Goal: Information Seeking & Learning: Learn about a topic

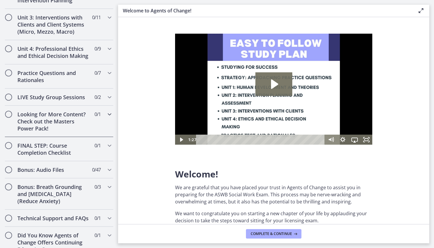
scroll to position [479, 0]
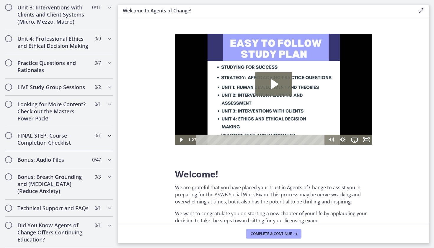
click at [100, 130] on div "FINAL STEP: Course Completion Checklist 0 / 1 Completed" at bounding box center [59, 139] width 109 height 24
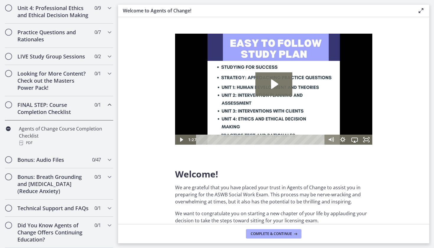
click at [99, 97] on div "FINAL STEP: Course Completion Checklist 0 / 1 Completed" at bounding box center [59, 108] width 109 height 24
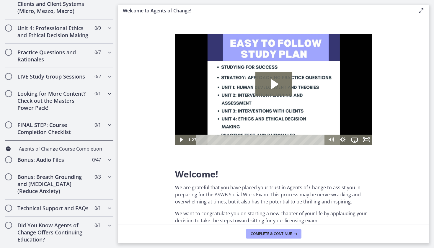
scroll to position [246, 0]
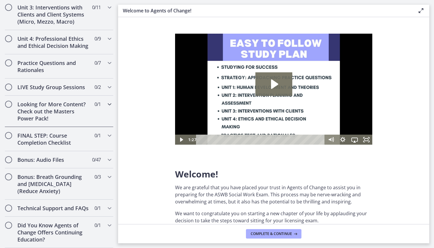
click at [94, 101] on span "0 / 1 Completed" at bounding box center [97, 104] width 6 height 7
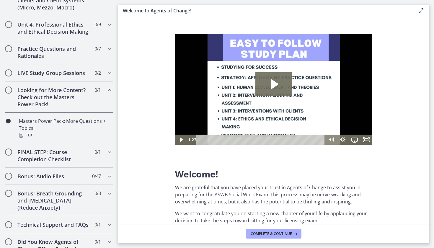
click at [94, 94] on span "0 / 1 Completed" at bounding box center [97, 89] width 6 height 7
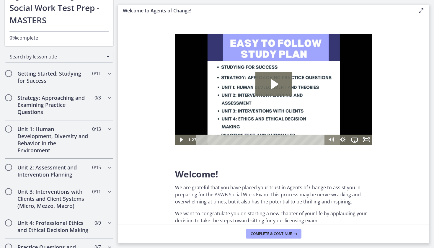
scroll to position [86, 0]
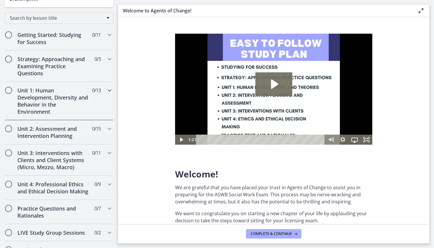
click at [104, 101] on div "Unit 1: Human Development, Diversity and Behavior in the Environment 0 / 13 Com…" at bounding box center [59, 101] width 109 height 38
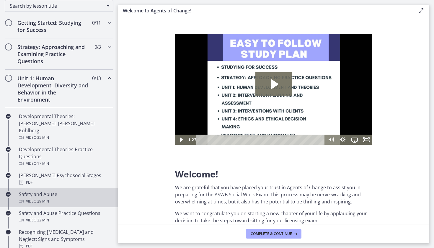
scroll to position [127, 0]
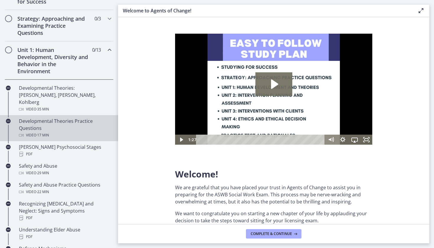
click at [78, 121] on div "Developmental Theories Practice Questions Video · 17 min" at bounding box center [65, 127] width 92 height 21
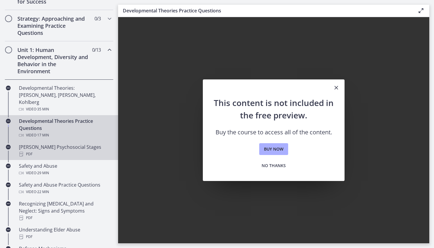
click at [74, 143] on div "[PERSON_NAME] Psychosocial Stages PDF" at bounding box center [65, 150] width 92 height 14
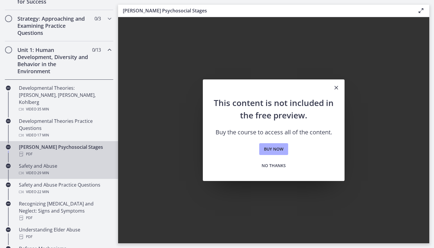
drag, startPoint x: 52, startPoint y: 162, endPoint x: 53, endPoint y: 165, distance: 3.2
click at [52, 162] on div "Safety and Abuse Video · 29 min" at bounding box center [65, 169] width 92 height 14
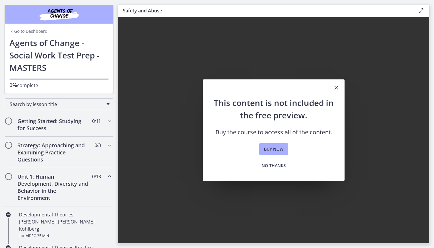
click at [96, 183] on div "Unit 1: Human Development, Diversity and Behavior in the Environment 0 / 13 Com…" at bounding box center [59, 187] width 109 height 38
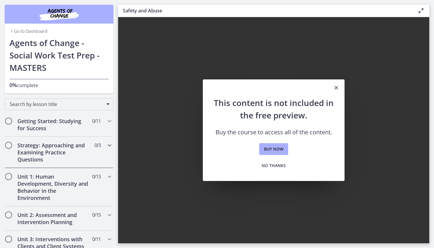
click at [93, 155] on div "Strategy: Approaching and Examining Practice Questions 0 / 3 Completed" at bounding box center [59, 152] width 109 height 31
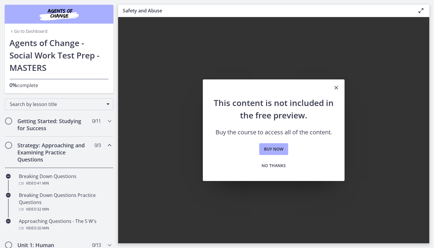
click at [93, 155] on div "Strategy: Approaching and Examining Practice Questions 0 / 3 Completed" at bounding box center [59, 152] width 109 height 31
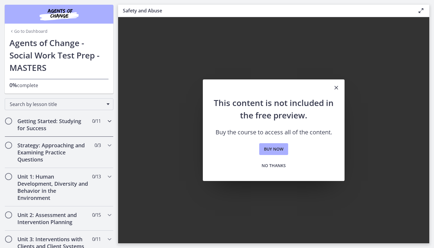
click at [96, 129] on div "Getting Started: Studying for Success 0 / 11 Completed" at bounding box center [59, 124] width 109 height 24
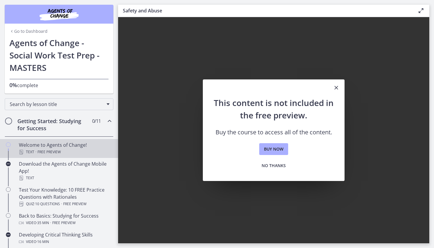
scroll to position [40, 0]
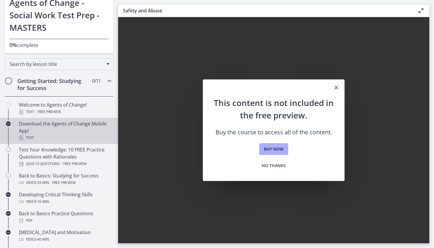
click at [81, 130] on div "Download the Agents of Change Mobile App! Text" at bounding box center [65, 130] width 92 height 21
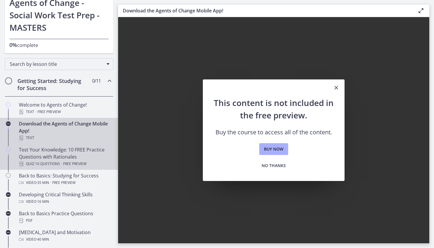
click at [83, 148] on div "Test Your Knowledge: 10 FREE Practice Questions with Rationales Quiz · 10 Quest…" at bounding box center [65, 156] width 92 height 21
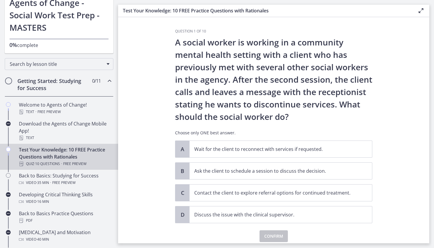
scroll to position [3, 0]
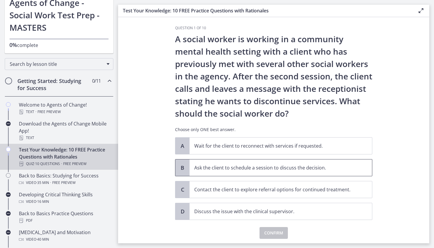
click at [251, 168] on p "Ask the client to schedule a session to discuss the decision." at bounding box center [274, 167] width 161 height 7
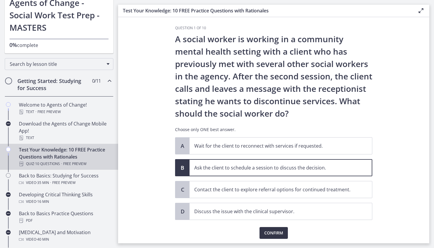
click at [278, 235] on span "Confirm" at bounding box center [273, 232] width 19 height 7
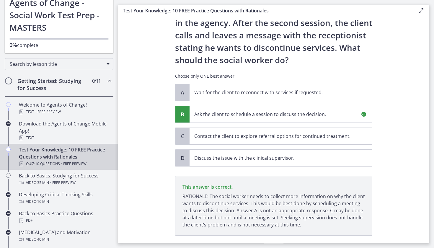
scroll to position [91, 0]
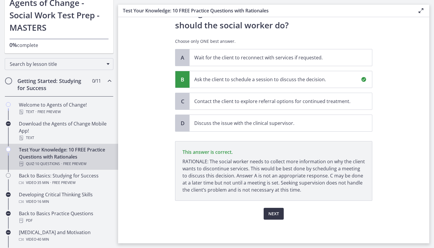
click at [268, 212] on span "Next" at bounding box center [273, 213] width 11 height 7
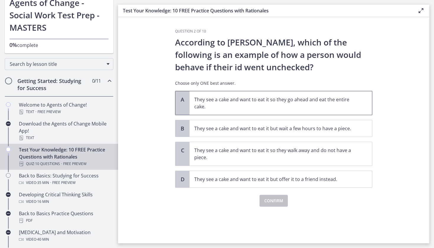
click at [311, 105] on p "They see a cake and want to eat it so they go ahead and eat the entire cake." at bounding box center [274, 103] width 161 height 14
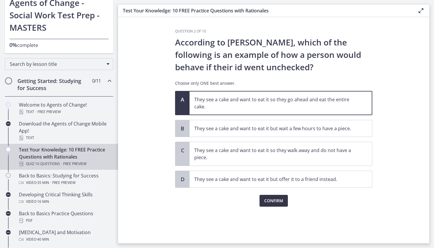
click at [278, 204] on span "Confirm" at bounding box center [273, 200] width 19 height 7
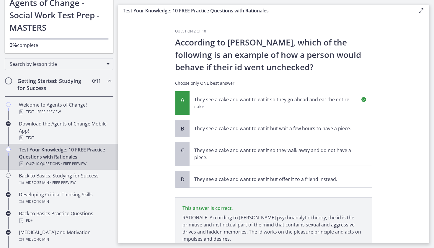
scroll to position [49, 0]
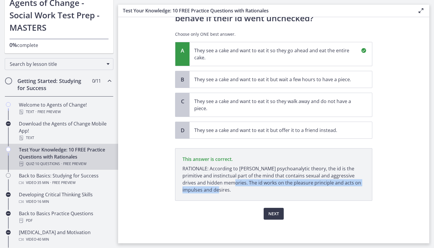
drag, startPoint x: 204, startPoint y: 183, endPoint x: 219, endPoint y: 191, distance: 17.4
click at [219, 191] on p "RATIONALE: According to [PERSON_NAME] psychoanalytic theory, the id is the prim…" at bounding box center [273, 179] width 182 height 28
copy p "The id works on the pleasure principle and acts on impulses and desires."
click at [278, 215] on button "Next" at bounding box center [273, 214] width 20 height 12
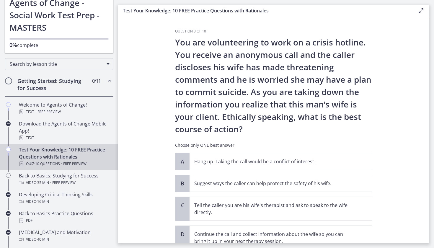
click at [389, 132] on section "Question 3 of 10 You are volunteering to work on a crisis hotline. You receive …" at bounding box center [273, 130] width 311 height 226
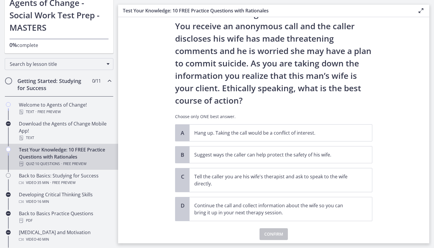
scroll to position [35, 0]
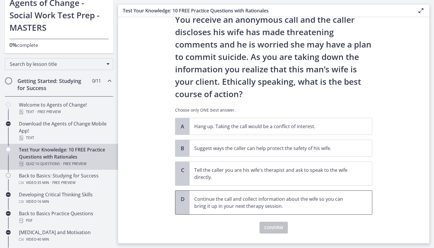
click at [232, 207] on p "Continue the call and collect information about the wife so you can bring it up…" at bounding box center [274, 202] width 161 height 14
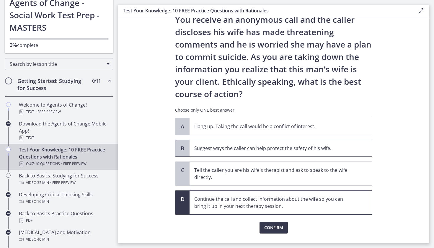
click at [230, 151] on p "Suggest ways the caller can help protect the safety of his wife." at bounding box center [274, 148] width 161 height 7
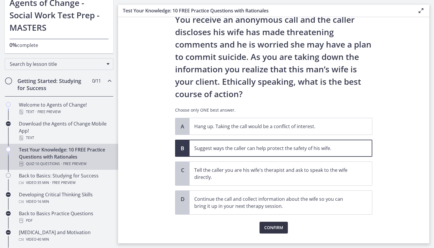
click at [277, 227] on span "Confirm" at bounding box center [273, 227] width 19 height 7
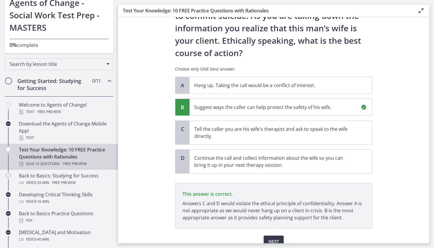
scroll to position [104, 0]
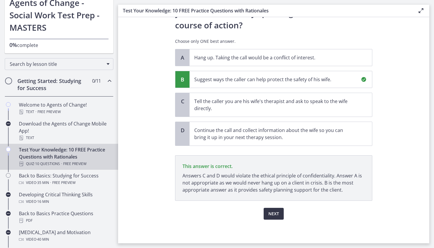
click at [270, 214] on span "Next" at bounding box center [273, 213] width 11 height 7
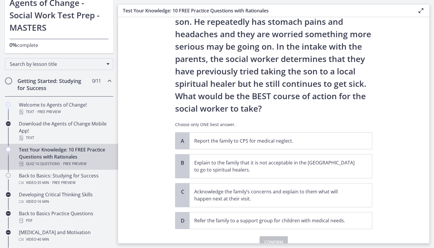
scroll to position [86, 0]
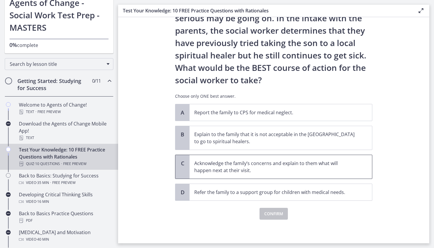
click at [327, 161] on p "Acknowledge the family’s concerns and explain to them what will happen next at …" at bounding box center [274, 167] width 161 height 14
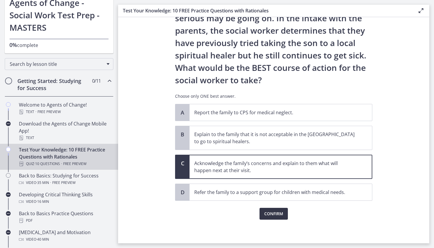
click at [271, 214] on span "Confirm" at bounding box center [273, 213] width 19 height 7
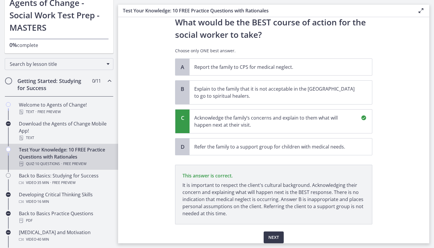
scroll to position [155, 0]
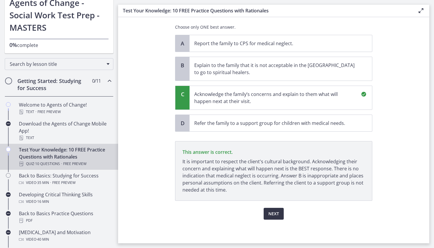
click at [271, 212] on span "Next" at bounding box center [273, 213] width 11 height 7
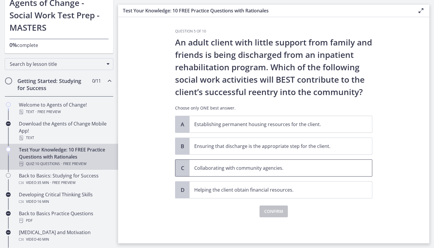
click at [260, 170] on p "Collaborating with community agencies." at bounding box center [274, 167] width 161 height 7
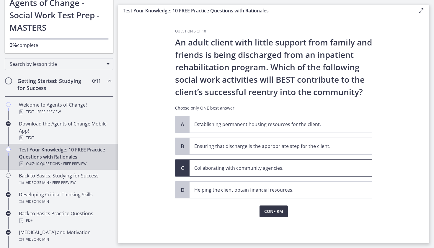
click at [280, 213] on span "Confirm" at bounding box center [273, 211] width 19 height 7
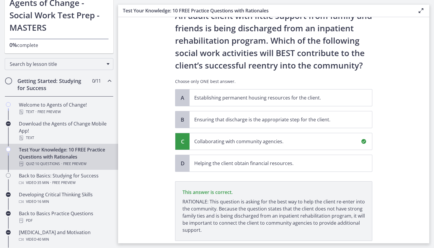
scroll to position [67, 0]
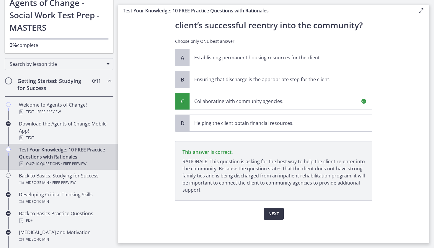
click at [273, 213] on span "Next" at bounding box center [273, 213] width 11 height 7
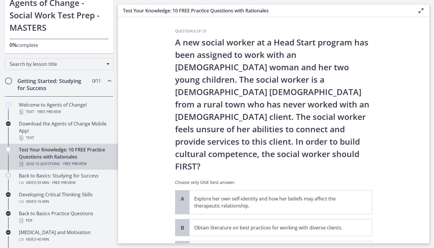
scroll to position [54, 0]
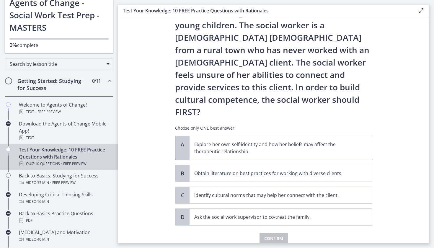
click at [306, 141] on p "Explore her own self-identity and how her beliefs may affect the therapeutic re…" at bounding box center [274, 148] width 161 height 14
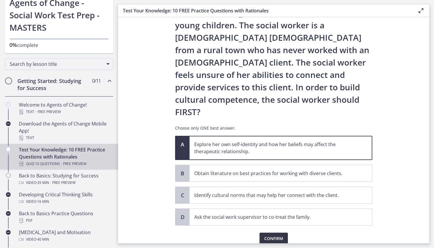
click at [270, 235] on span "Confirm" at bounding box center [273, 238] width 19 height 7
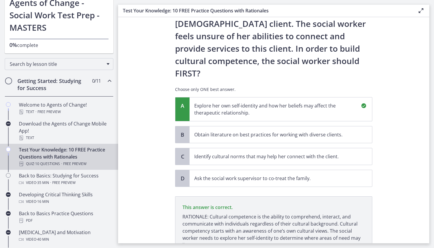
scroll to position [123, 0]
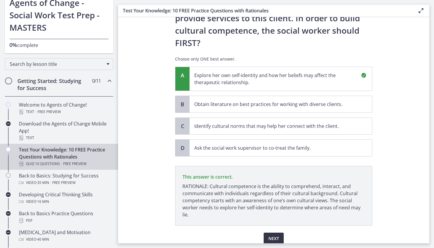
click at [273, 235] on span "Next" at bounding box center [273, 238] width 11 height 7
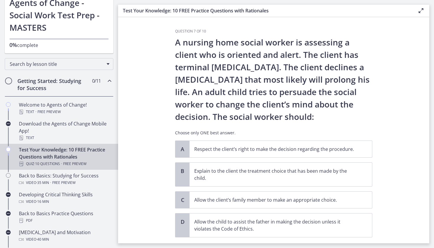
scroll to position [37, 0]
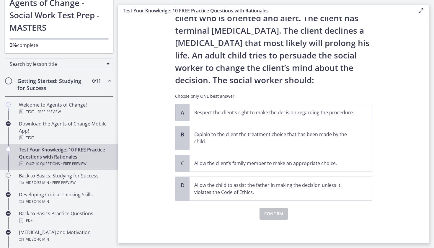
click at [302, 114] on p "Respect the client’s right to make the decision regarding the procedure." at bounding box center [274, 112] width 161 height 7
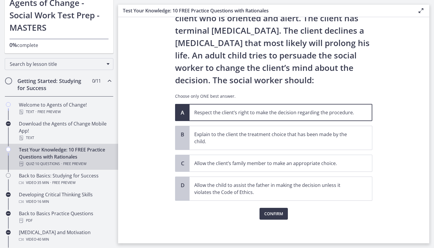
click at [272, 207] on div "Confirm" at bounding box center [273, 210] width 197 height 19
click at [272, 209] on button "Confirm" at bounding box center [273, 214] width 28 height 12
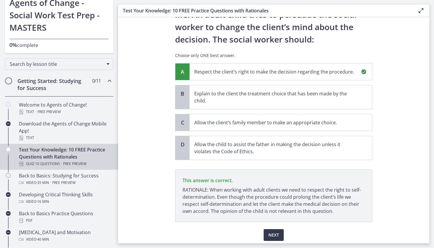
scroll to position [99, 0]
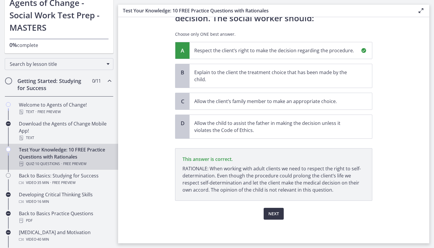
click at [272, 210] on button "Next" at bounding box center [273, 214] width 20 height 12
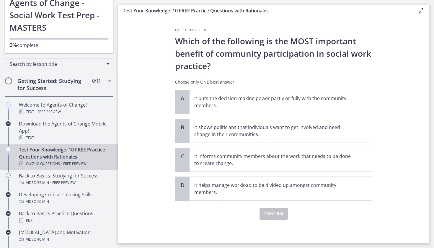
scroll to position [0, 0]
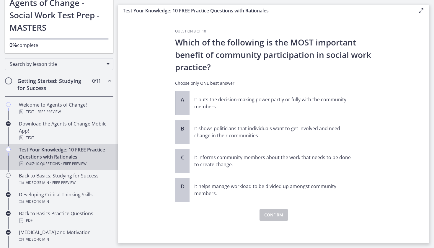
click at [267, 106] on p "It puts the decision-making power partly or fully with the community members." at bounding box center [274, 103] width 161 height 14
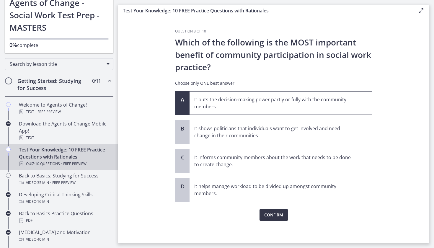
click at [268, 216] on span "Confirm" at bounding box center [273, 214] width 19 height 7
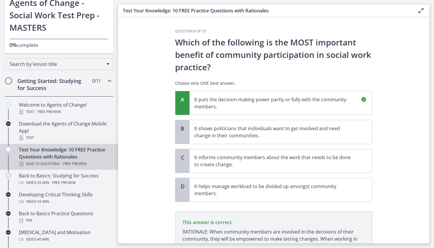
scroll to position [63, 0]
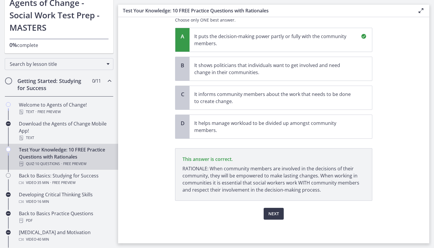
click at [271, 215] on span "Next" at bounding box center [273, 213] width 11 height 7
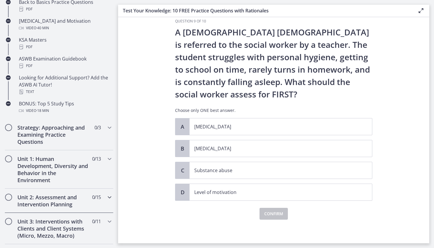
scroll to position [236, 0]
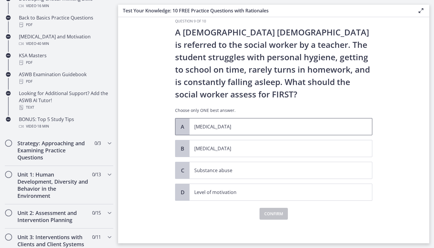
click at [305, 126] on p "[MEDICAL_DATA]" at bounding box center [274, 126] width 161 height 7
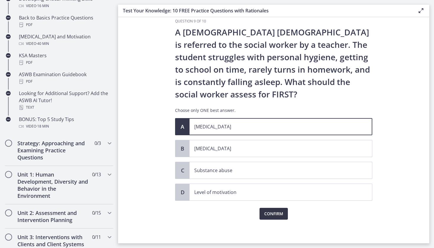
click at [273, 216] on span "Confirm" at bounding box center [273, 213] width 19 height 7
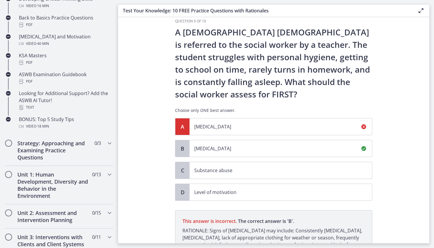
scroll to position [79, 0]
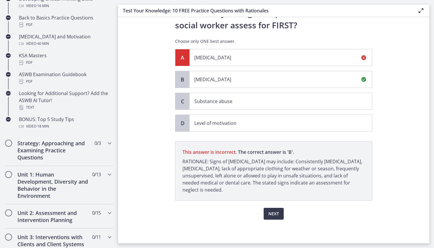
click at [266, 69] on div "A [MEDICAL_DATA] B [MEDICAL_DATA] C Substance abuse D Level of motivation" at bounding box center [273, 90] width 197 height 83
drag, startPoint x: 259, startPoint y: 90, endPoint x: 258, endPoint y: 81, distance: 8.9
click at [258, 84] on div "A [MEDICAL_DATA] B [MEDICAL_DATA] C Substance abuse D Level of motivation" at bounding box center [273, 90] width 197 height 83
drag, startPoint x: 261, startPoint y: 62, endPoint x: 261, endPoint y: 67, distance: 5.0
click at [261, 64] on span "[MEDICAL_DATA]" at bounding box center [280, 57] width 182 height 17
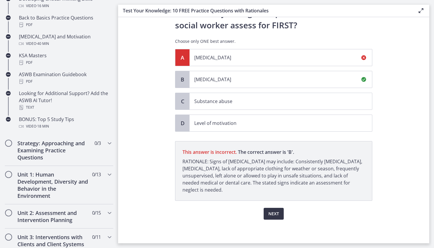
click at [274, 213] on span "Next" at bounding box center [273, 213] width 11 height 7
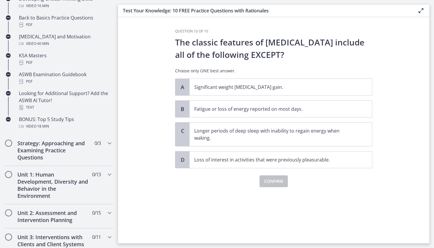
scroll to position [0, 0]
click at [232, 90] on span "Significant weight [MEDICAL_DATA] gain." at bounding box center [280, 87] width 182 height 17
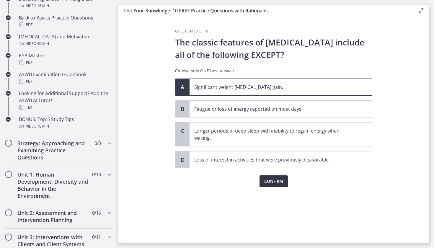
click at [278, 182] on span "Confirm" at bounding box center [273, 181] width 19 height 7
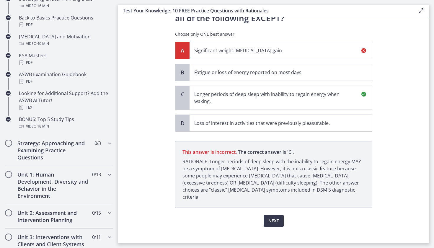
scroll to position [37, 0]
click at [280, 215] on button "Next" at bounding box center [273, 221] width 20 height 12
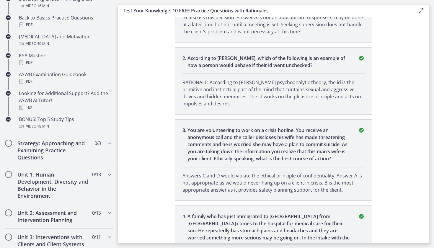
scroll to position [80, 0]
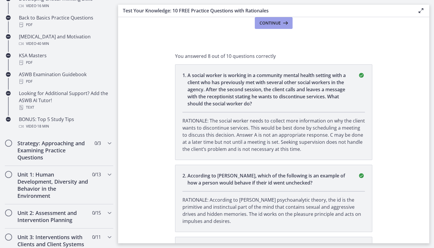
click at [274, 23] on span "Continue" at bounding box center [269, 22] width 21 height 7
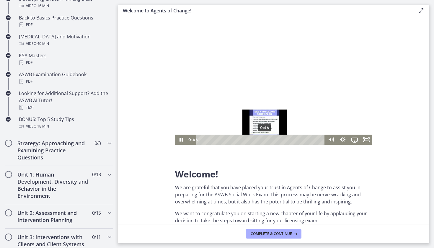
click at [265, 138] on div "0:46" at bounding box center [261, 140] width 122 height 10
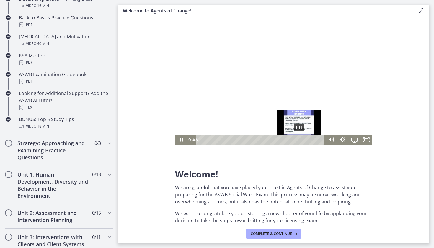
click at [299, 138] on div "1:11" at bounding box center [261, 140] width 122 height 10
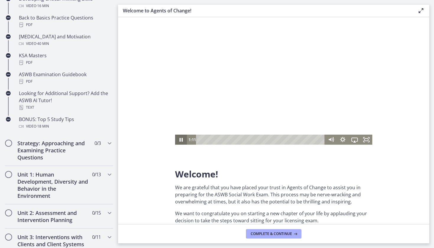
click at [179, 140] on icon "Pause" at bounding box center [180, 140] width 3 height 4
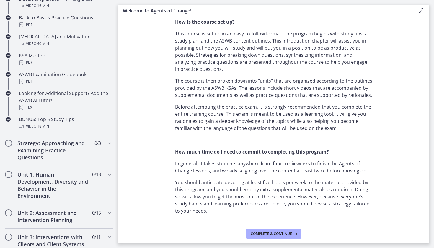
scroll to position [283, 0]
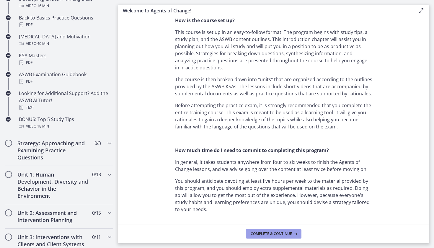
click at [271, 234] on span "Complete & continue" at bounding box center [270, 233] width 41 height 5
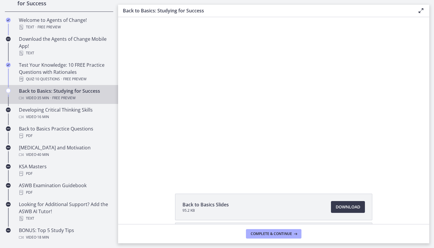
scroll to position [55, 0]
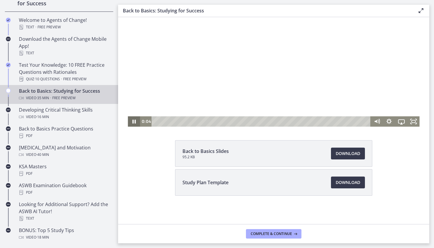
click at [132, 120] on icon "Pause" at bounding box center [134, 121] width 12 height 10
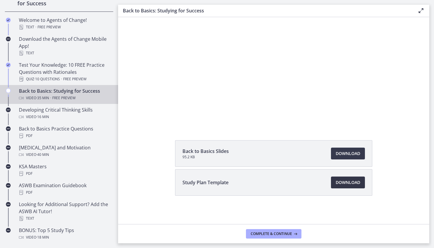
click at [354, 183] on span "Download Opens in a new window" at bounding box center [347, 182] width 24 height 7
click at [353, 157] on link "Download Opens in a new window" at bounding box center [348, 154] width 34 height 12
click at [268, 231] on span "Complete & continue" at bounding box center [270, 233] width 41 height 5
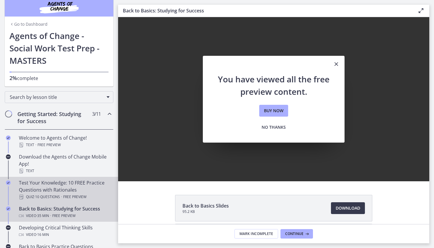
scroll to position [0, 0]
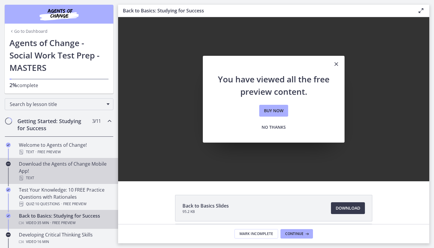
click at [57, 163] on div "Download the Agents of Change Mobile App! Text" at bounding box center [65, 170] width 92 height 21
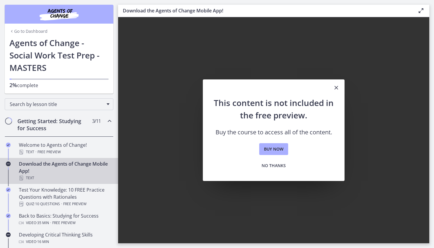
click at [281, 170] on button "No thanks" at bounding box center [274, 166] width 34 height 12
